Goal: Task Accomplishment & Management: Manage account settings

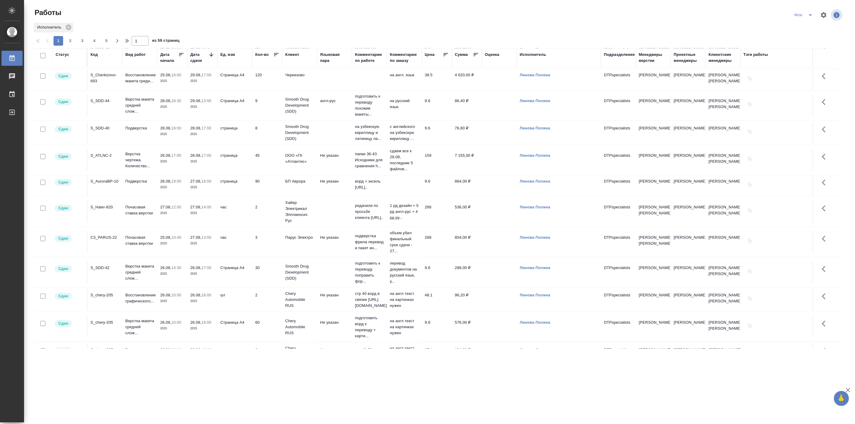
scroll to position [334, 0]
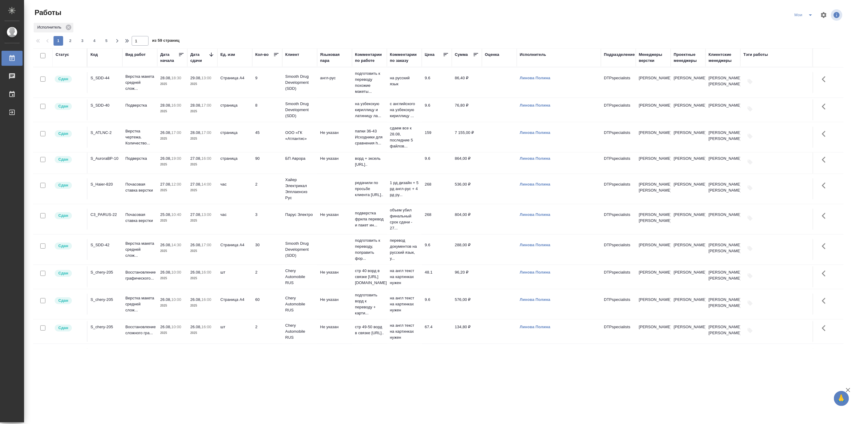
click at [164, 142] on p "2025" at bounding box center [172, 139] width 24 height 6
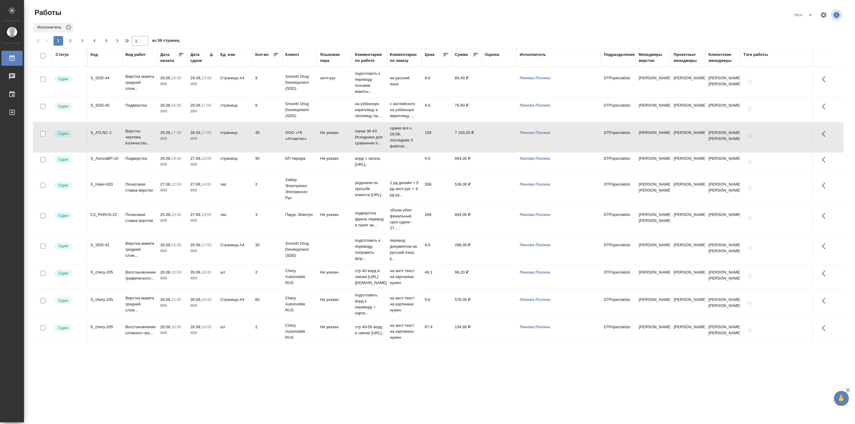
click at [164, 142] on p "2025" at bounding box center [172, 139] width 24 height 6
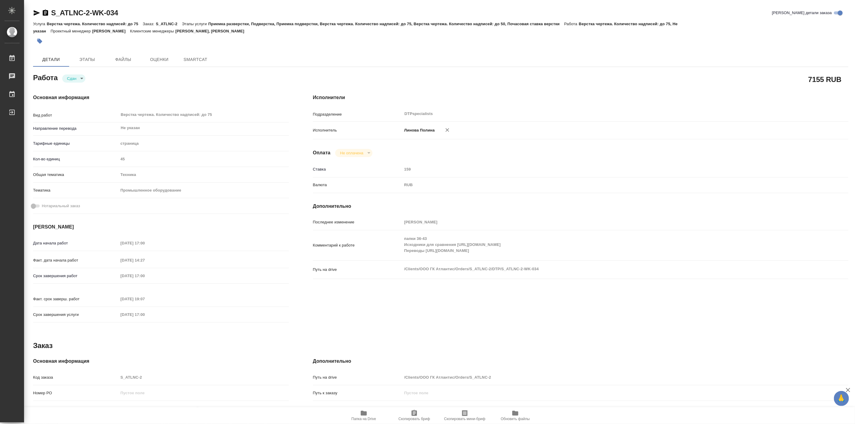
type textarea "x"
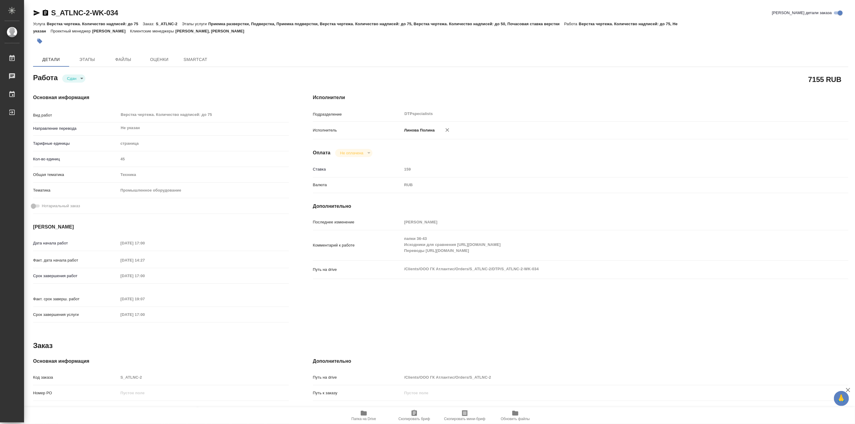
type textarea "x"
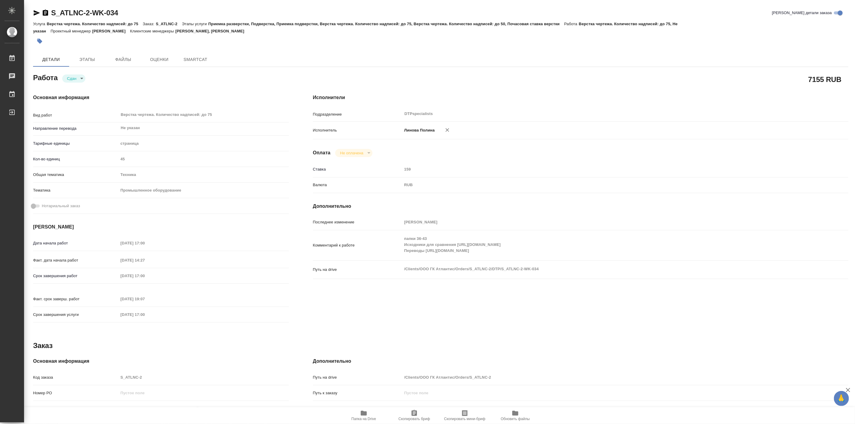
type textarea "x"
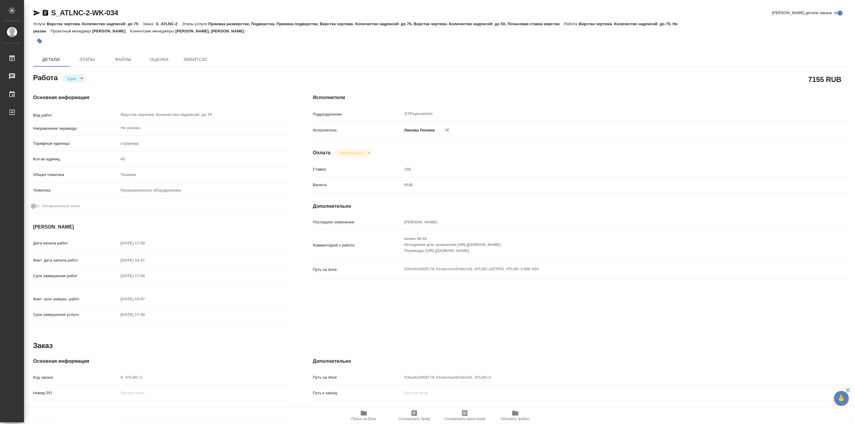
type textarea "x"
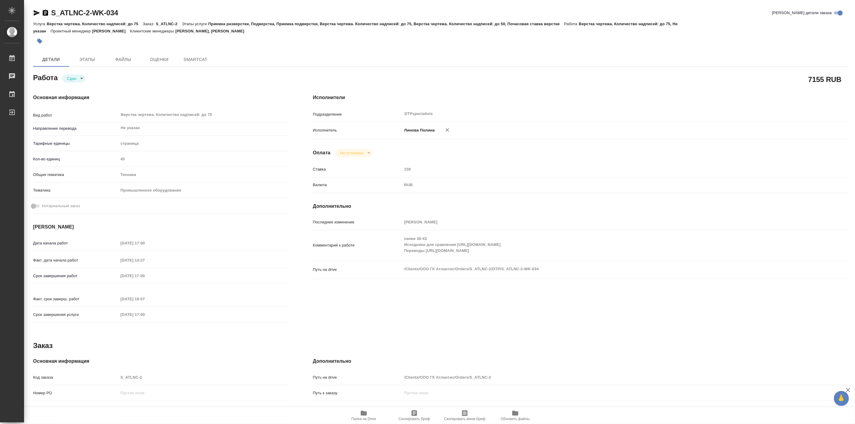
type textarea "x"
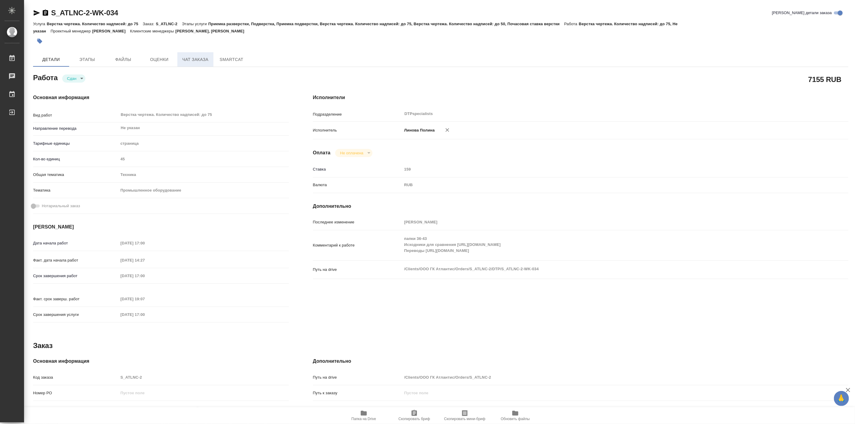
click at [200, 59] on span "Чат заказа" at bounding box center [195, 60] width 29 height 8
type textarea "x"
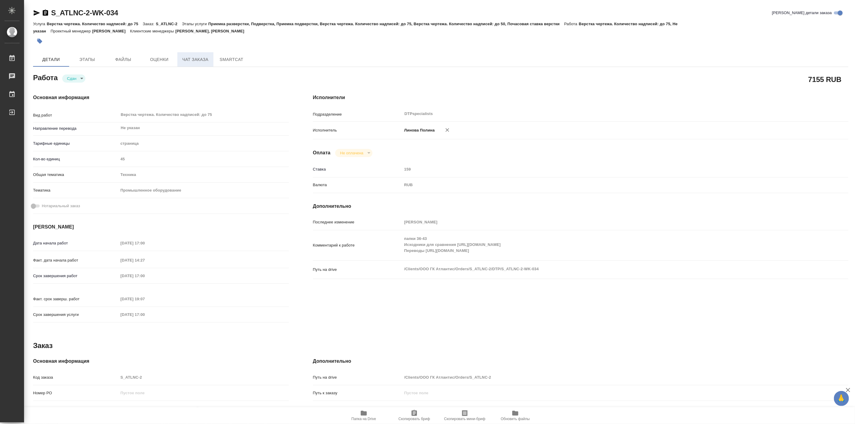
type textarea "x"
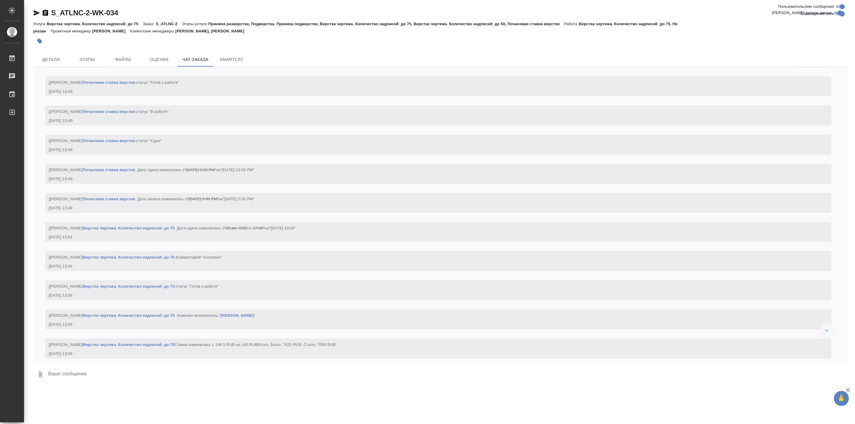
scroll to position [11254, 0]
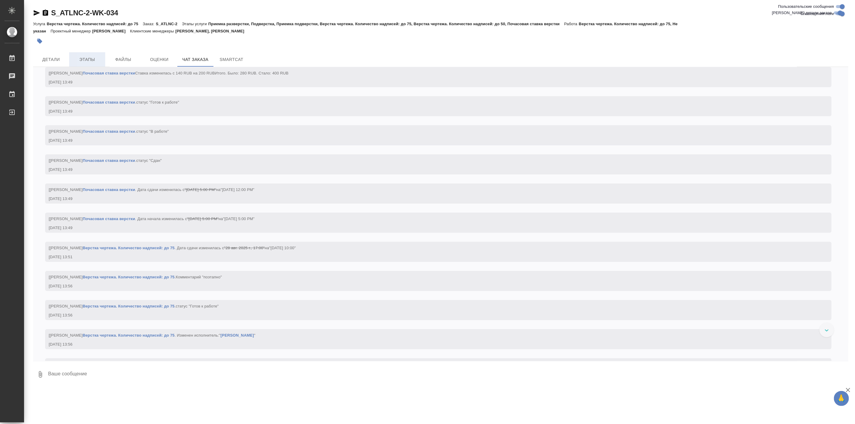
click at [82, 56] on span "Этапы" at bounding box center [87, 60] width 29 height 8
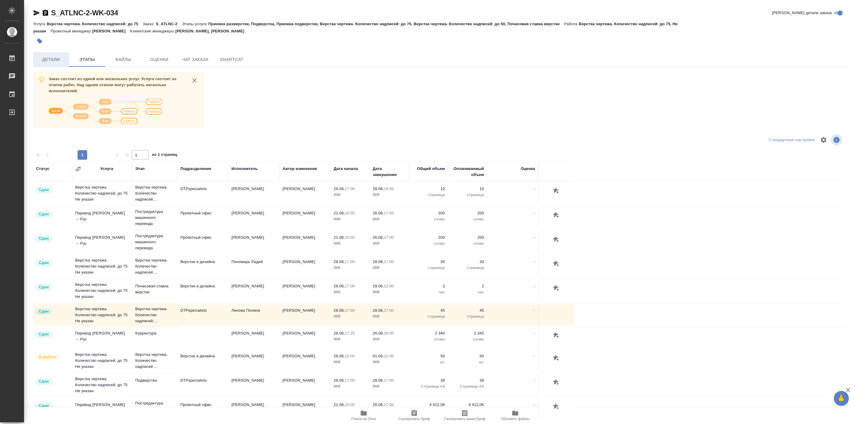
click at [57, 52] on button "Детали" at bounding box center [51, 59] width 36 height 14
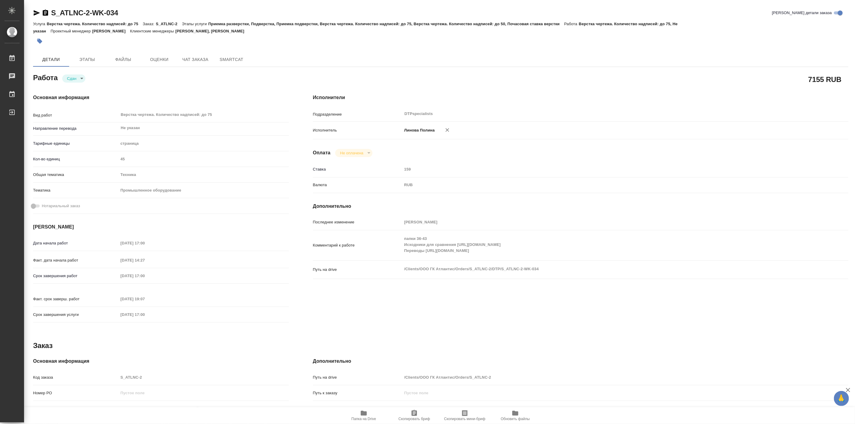
type textarea "x"
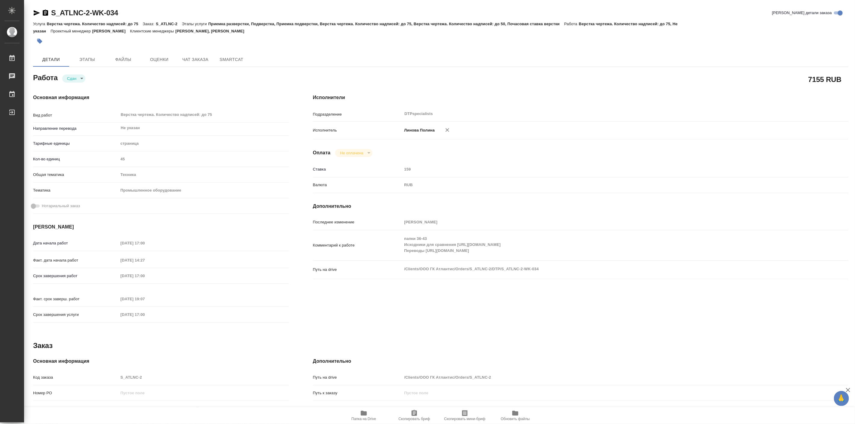
type textarea "x"
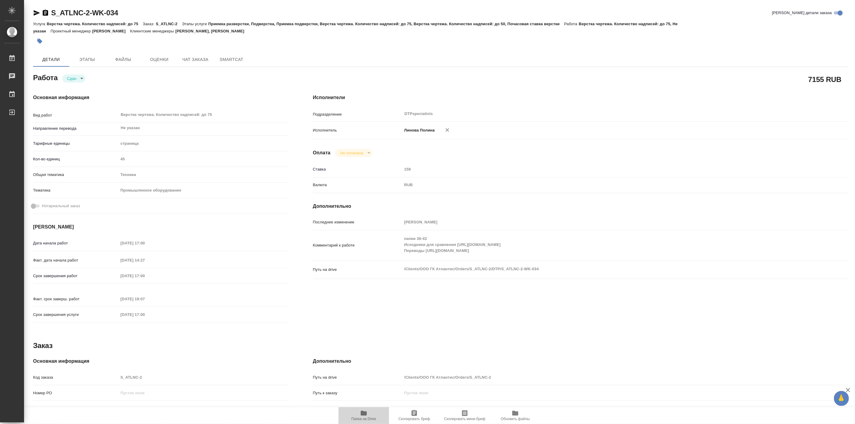
click at [358, 412] on span "Папка на Drive" at bounding box center [363, 415] width 43 height 11
type textarea "x"
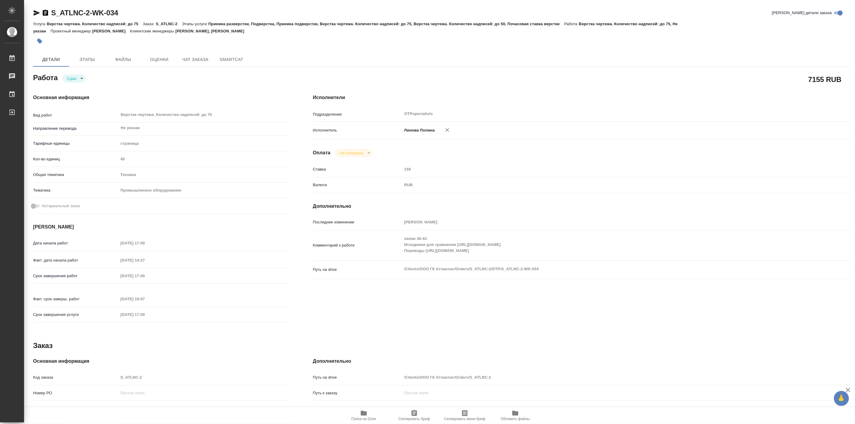
type textarea "x"
